Goal: Navigation & Orientation: Find specific page/section

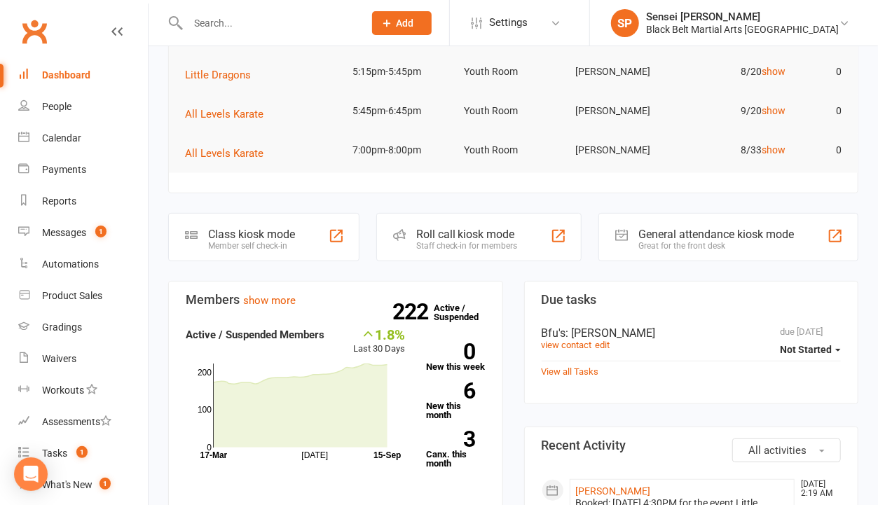
scroll to position [186, 0]
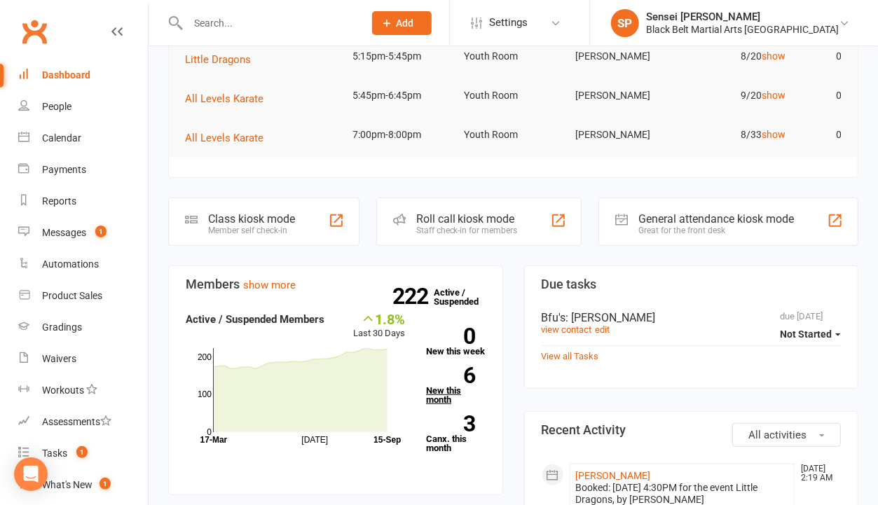
click at [455, 388] on link "6 New this month" at bounding box center [455, 385] width 59 height 37
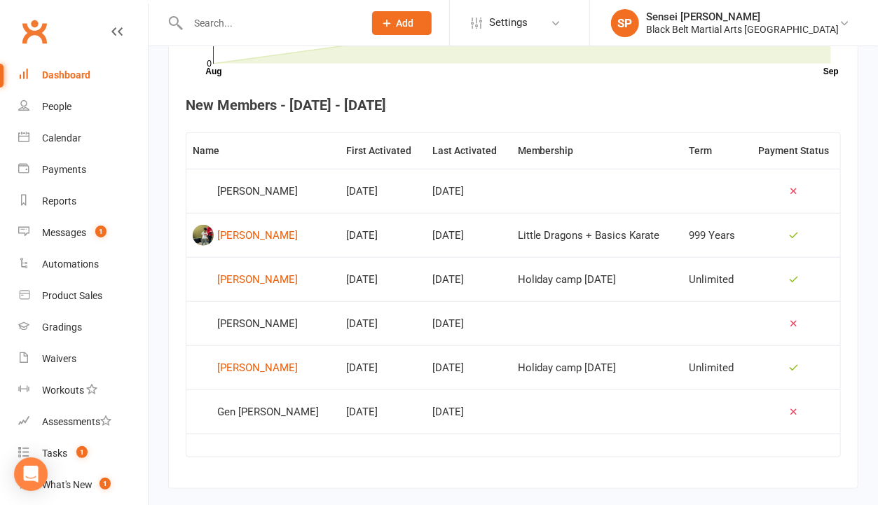
scroll to position [530, 0]
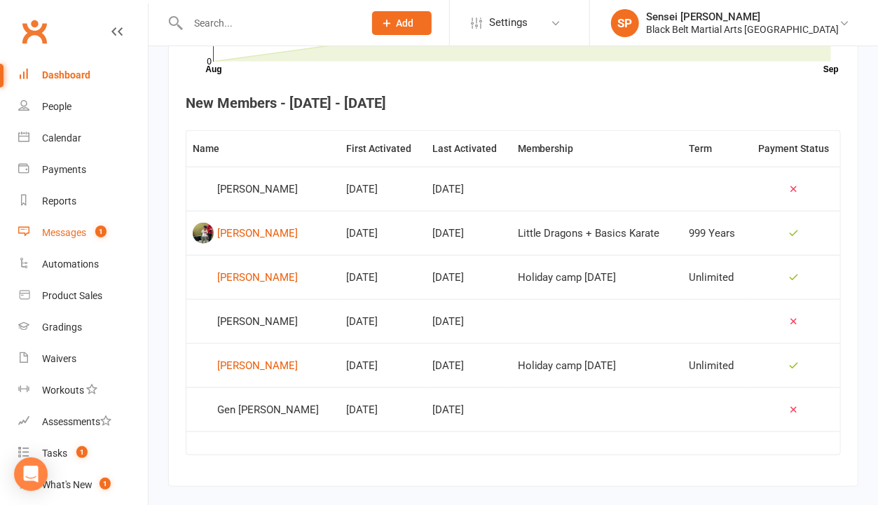
click at [60, 226] on link "Messages 1" at bounding box center [83, 233] width 130 height 32
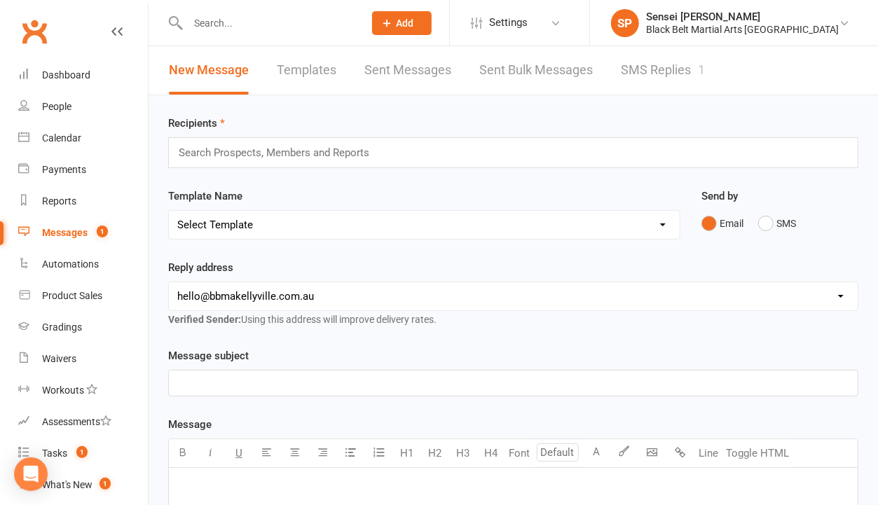
click at [669, 67] on link "SMS Replies 1" at bounding box center [663, 70] width 84 height 48
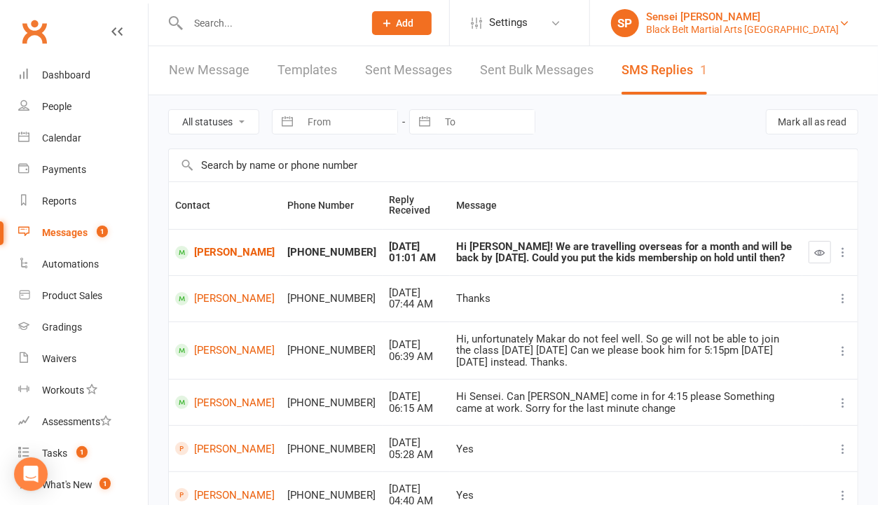
click at [753, 33] on div "Black Belt Martial Arts [GEOGRAPHIC_DATA]" at bounding box center [742, 29] width 193 height 13
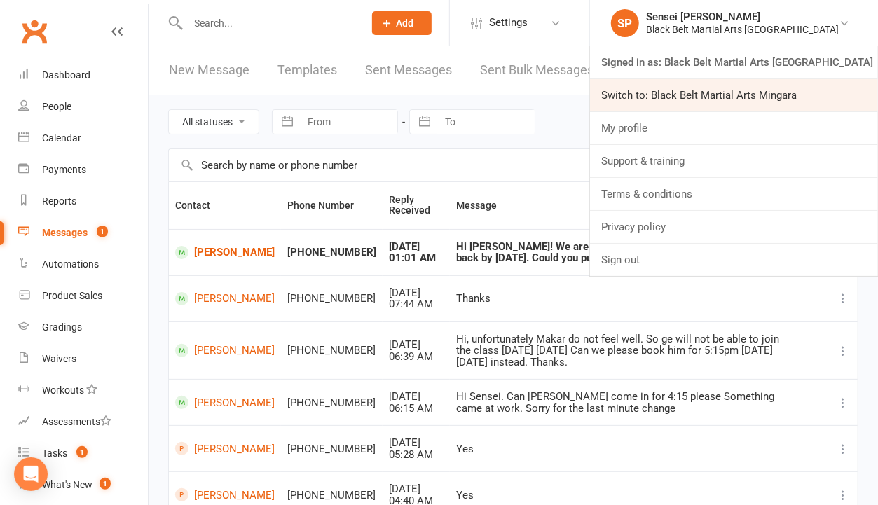
click at [738, 90] on link "Switch to: Black Belt Martial Arts Mingara" at bounding box center [734, 95] width 288 height 32
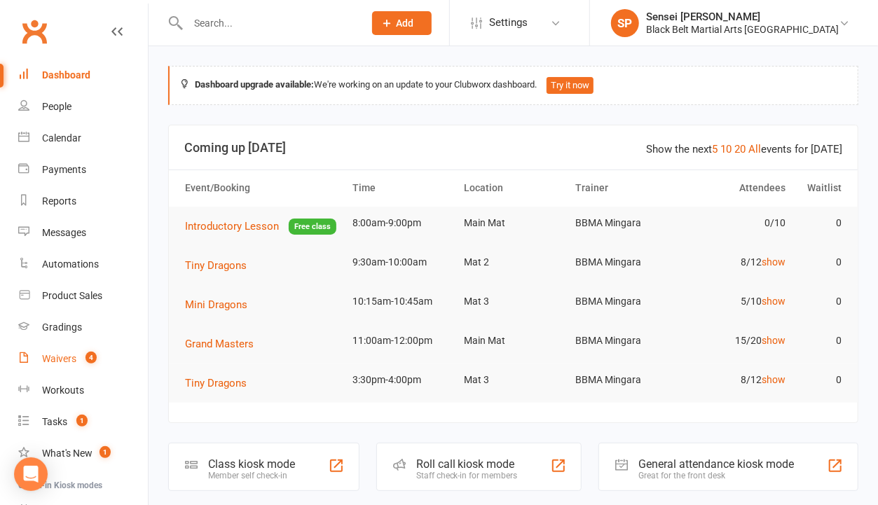
click at [55, 356] on div "Waivers" at bounding box center [59, 358] width 34 height 11
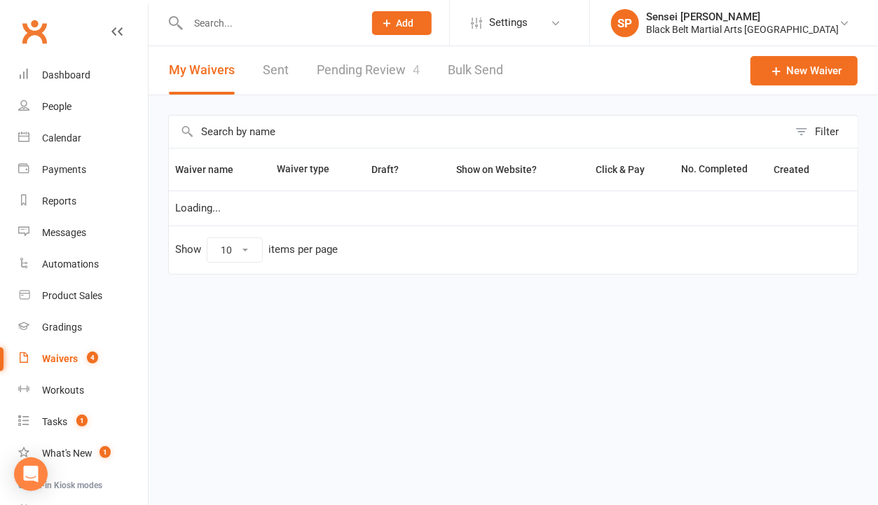
click at [392, 63] on link "Pending Review 4" at bounding box center [368, 70] width 103 height 48
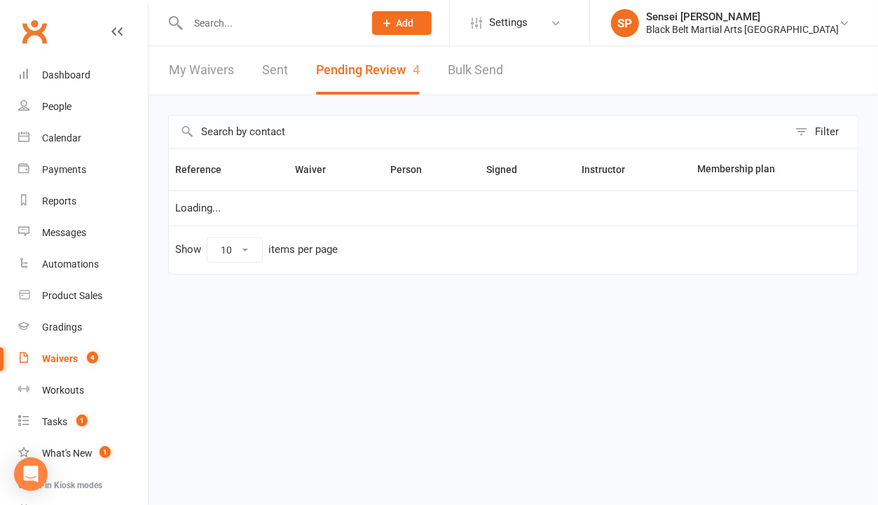
select select "50"
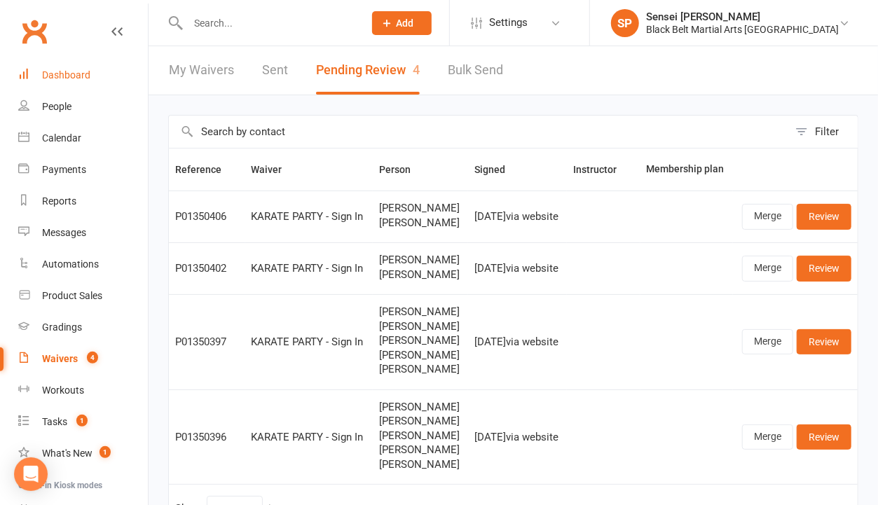
click at [66, 67] on link "Dashboard" at bounding box center [83, 76] width 130 height 32
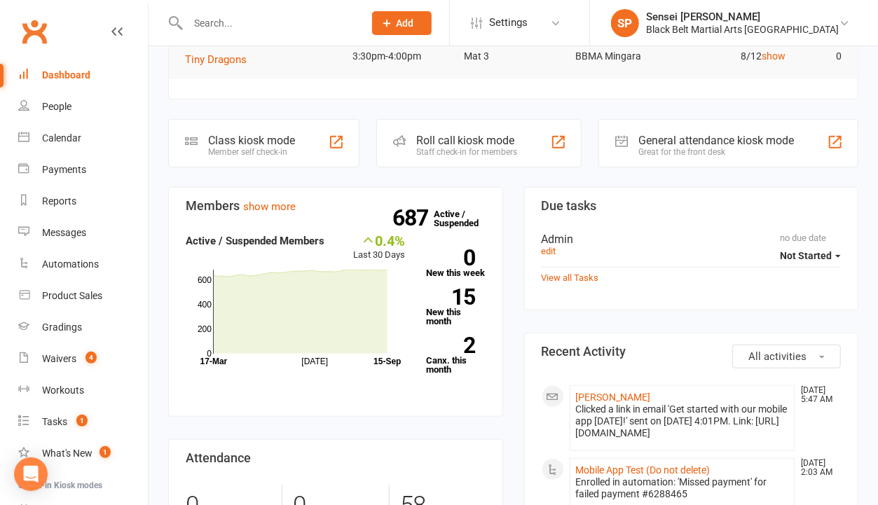
scroll to position [327, 0]
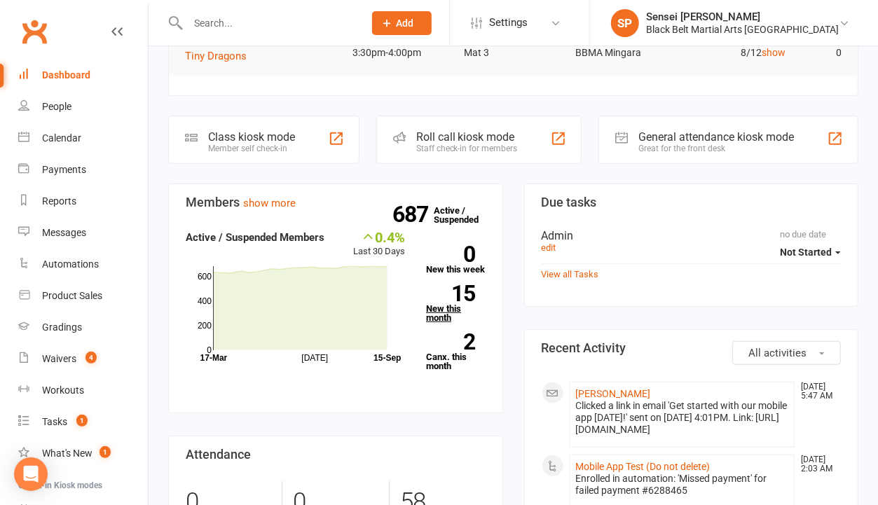
click at [446, 306] on link "15 New this month" at bounding box center [455, 303] width 59 height 37
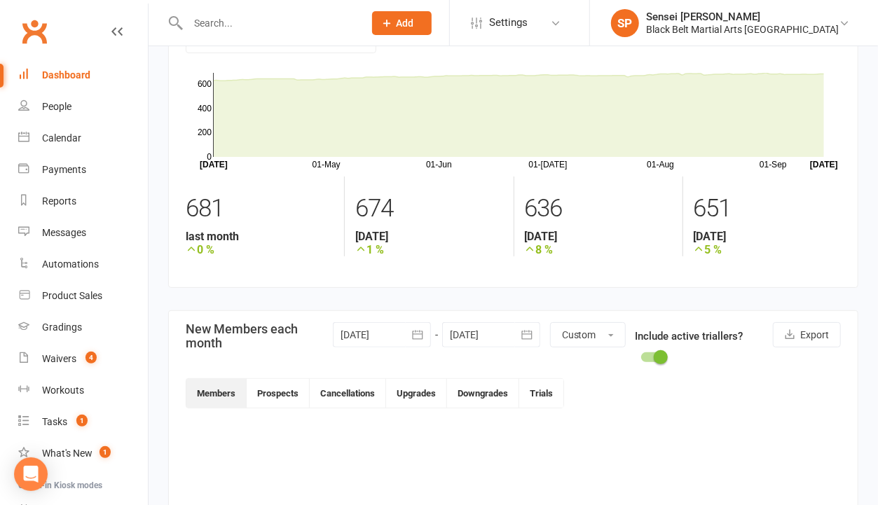
scroll to position [29, 0]
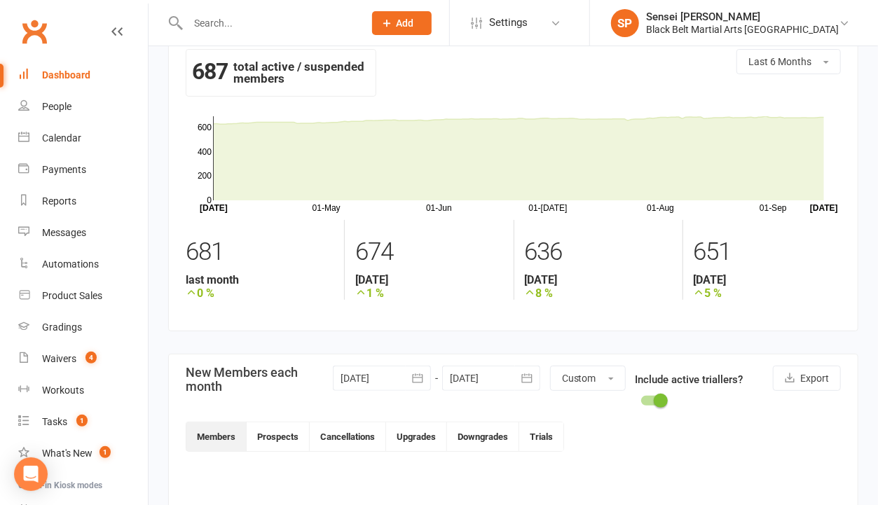
click at [70, 76] on div "Dashboard" at bounding box center [66, 74] width 48 height 11
